Goal: Information Seeking & Learning: Check status

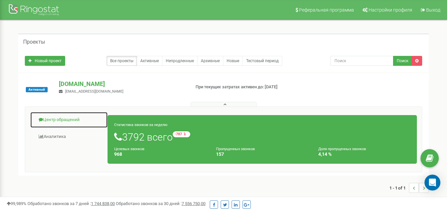
click at [58, 118] on link "Центр обращений" at bounding box center [69, 120] width 78 height 16
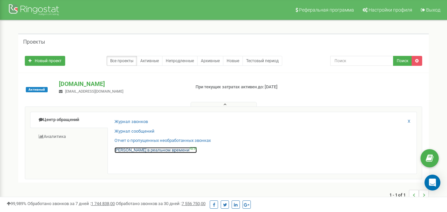
click at [141, 150] on link "Звонки в реальном времени NEW" at bounding box center [155, 150] width 82 height 6
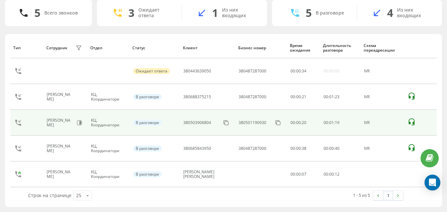
scroll to position [47, 0]
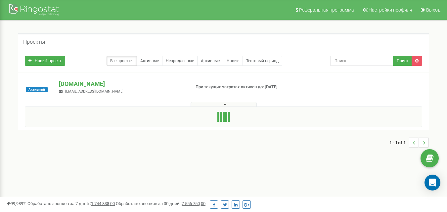
click at [229, 105] on button at bounding box center [223, 104] width 66 height 5
click at [220, 104] on button at bounding box center [223, 104] width 66 height 5
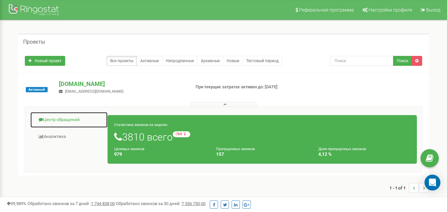
click at [67, 120] on link "Центр обращений" at bounding box center [69, 120] width 78 height 16
click at [62, 120] on link "Центр обращений" at bounding box center [69, 120] width 78 height 16
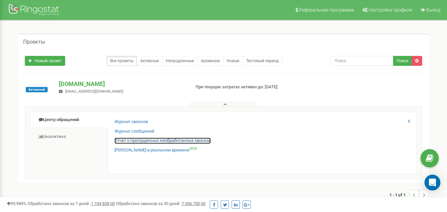
click at [123, 139] on link "Отчет о пропущенных необработанных звонках" at bounding box center [162, 141] width 96 height 6
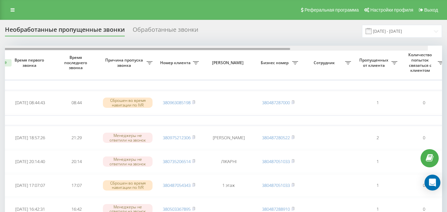
scroll to position [0, 17]
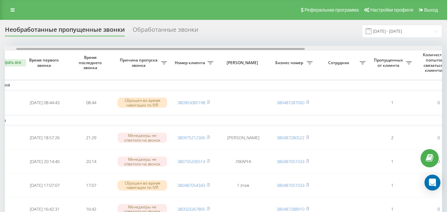
drag, startPoint x: 195, startPoint y: 49, endPoint x: 206, endPoint y: 52, distance: 11.3
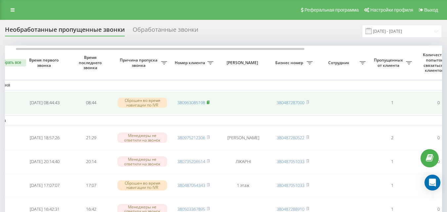
click at [209, 102] on rect at bounding box center [208, 102] width 2 height 3
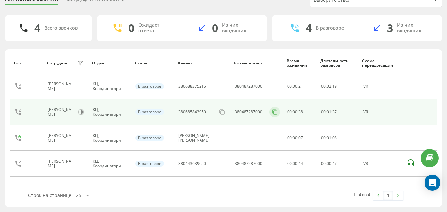
scroll to position [47, 0]
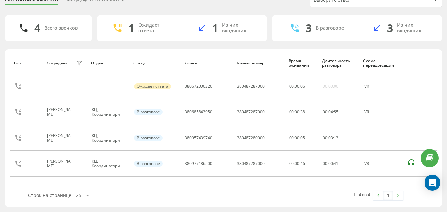
scroll to position [32, 0]
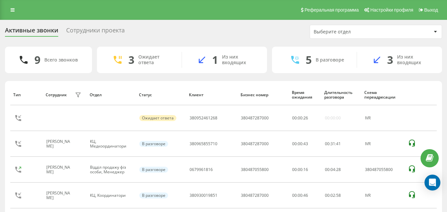
click at [11, 15] on div "Реферальная программа Настройки профиля Выход" at bounding box center [223, 10] width 447 height 20
click at [17, 9] on link at bounding box center [13, 9] width 12 height 9
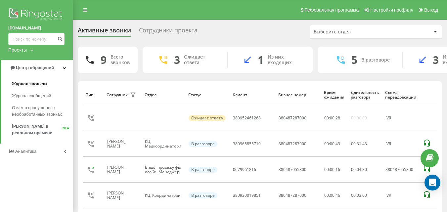
click at [24, 85] on span "Журнал звонков" at bounding box center [29, 84] width 35 height 7
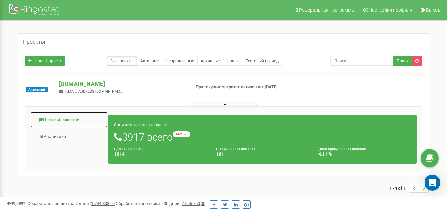
click at [71, 117] on link "Центр обращений" at bounding box center [69, 120] width 78 height 16
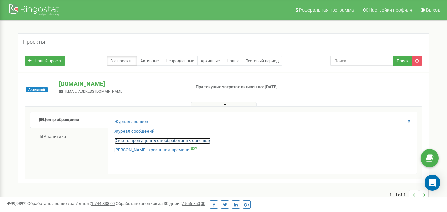
click at [131, 140] on link "Отчет о пропущенных необработанных звонках" at bounding box center [162, 141] width 96 height 6
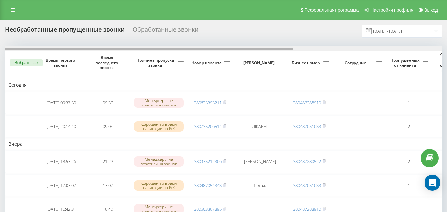
drag, startPoint x: 198, startPoint y: 49, endPoint x: 188, endPoint y: 55, distance: 12.0
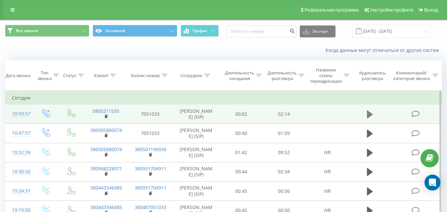
click at [370, 118] on icon at bounding box center [370, 114] width 6 height 8
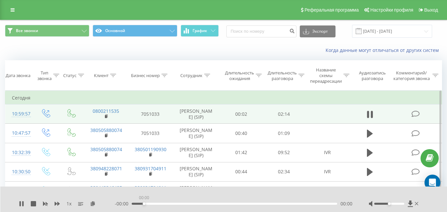
click at [143, 203] on div "00:00" at bounding box center [234, 204] width 205 height 2
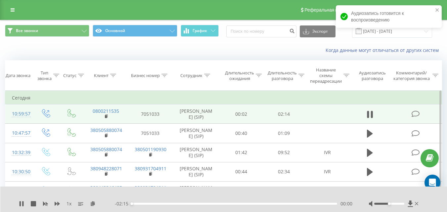
click at [189, 203] on div "00:00" at bounding box center [234, 204] width 205 height 2
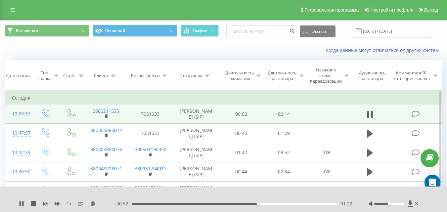
click at [267, 204] on div "01:22" at bounding box center [234, 204] width 205 height 2
click at [11, 10] on icon at bounding box center [13, 10] width 4 height 5
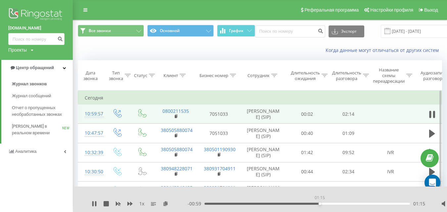
click at [319, 204] on div "01:15" at bounding box center [306, 204] width 205 height 2
click at [323, 203] on div "01:18" at bounding box center [306, 204] width 205 height 2
click at [328, 205] on div "- 00:56 01:18 01:18" at bounding box center [305, 203] width 237 height 7
click at [328, 205] on div "- 00:55 01:19 01:19" at bounding box center [305, 203] width 237 height 7
click at [17, 129] on span "[PERSON_NAME] в реальном времени" at bounding box center [37, 129] width 50 height 13
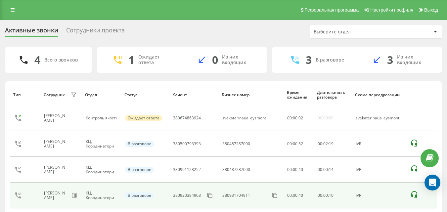
scroll to position [32, 0]
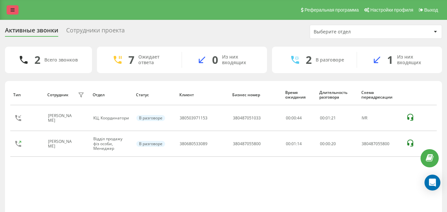
click at [14, 9] on icon at bounding box center [13, 10] width 4 height 5
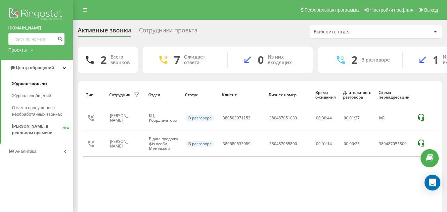
click at [28, 84] on span "Журнал звонков" at bounding box center [29, 84] width 35 height 7
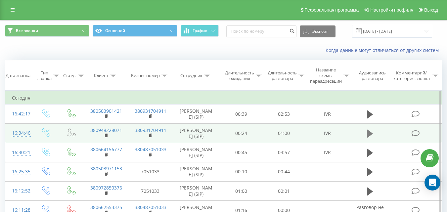
click at [370, 138] on icon at bounding box center [370, 134] width 6 height 8
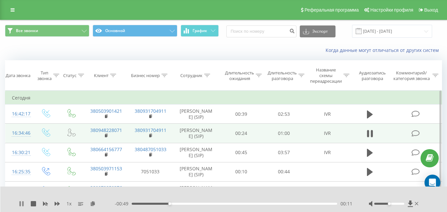
drag, startPoint x: 21, startPoint y: 203, endPoint x: 32, endPoint y: 198, distance: 11.7
click at [22, 203] on icon at bounding box center [21, 203] width 5 height 5
click at [10, 13] on link at bounding box center [13, 9] width 12 height 9
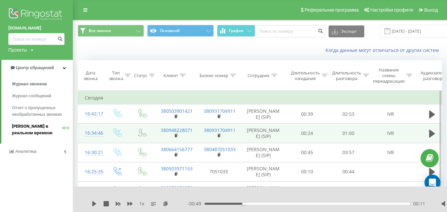
click at [27, 127] on span "[PERSON_NAME] в реальном времени" at bounding box center [37, 129] width 50 height 13
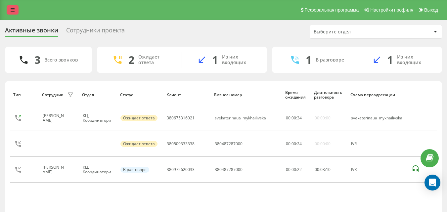
click at [12, 7] on link at bounding box center [13, 9] width 12 height 9
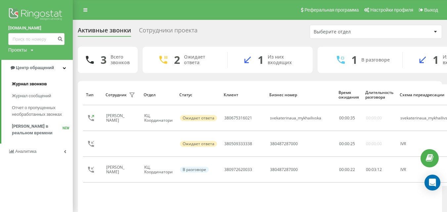
click at [31, 85] on span "Журнал звонков" at bounding box center [29, 84] width 35 height 7
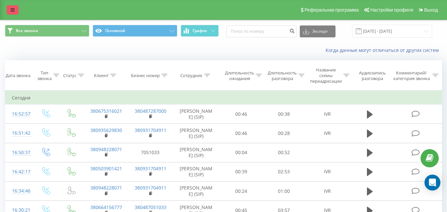
click at [14, 12] on icon at bounding box center [13, 10] width 4 height 5
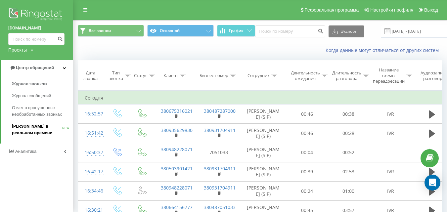
click at [21, 134] on span "[PERSON_NAME] в реальном времени" at bounding box center [37, 129] width 50 height 13
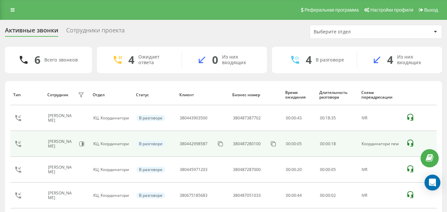
scroll to position [32, 0]
